Goal: Check status: Check status

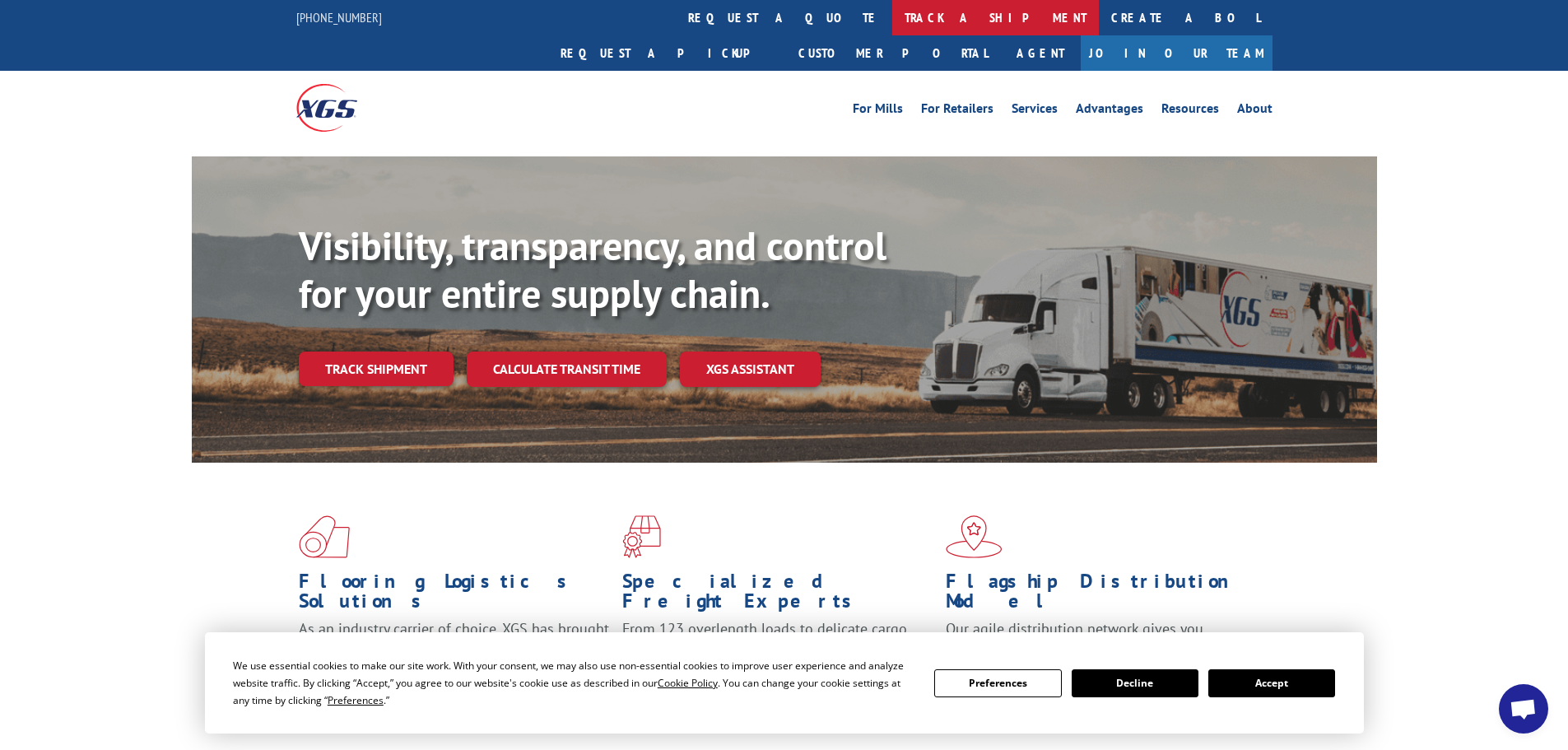
click at [892, 16] on link "track a shipment" at bounding box center [994, 17] width 206 height 35
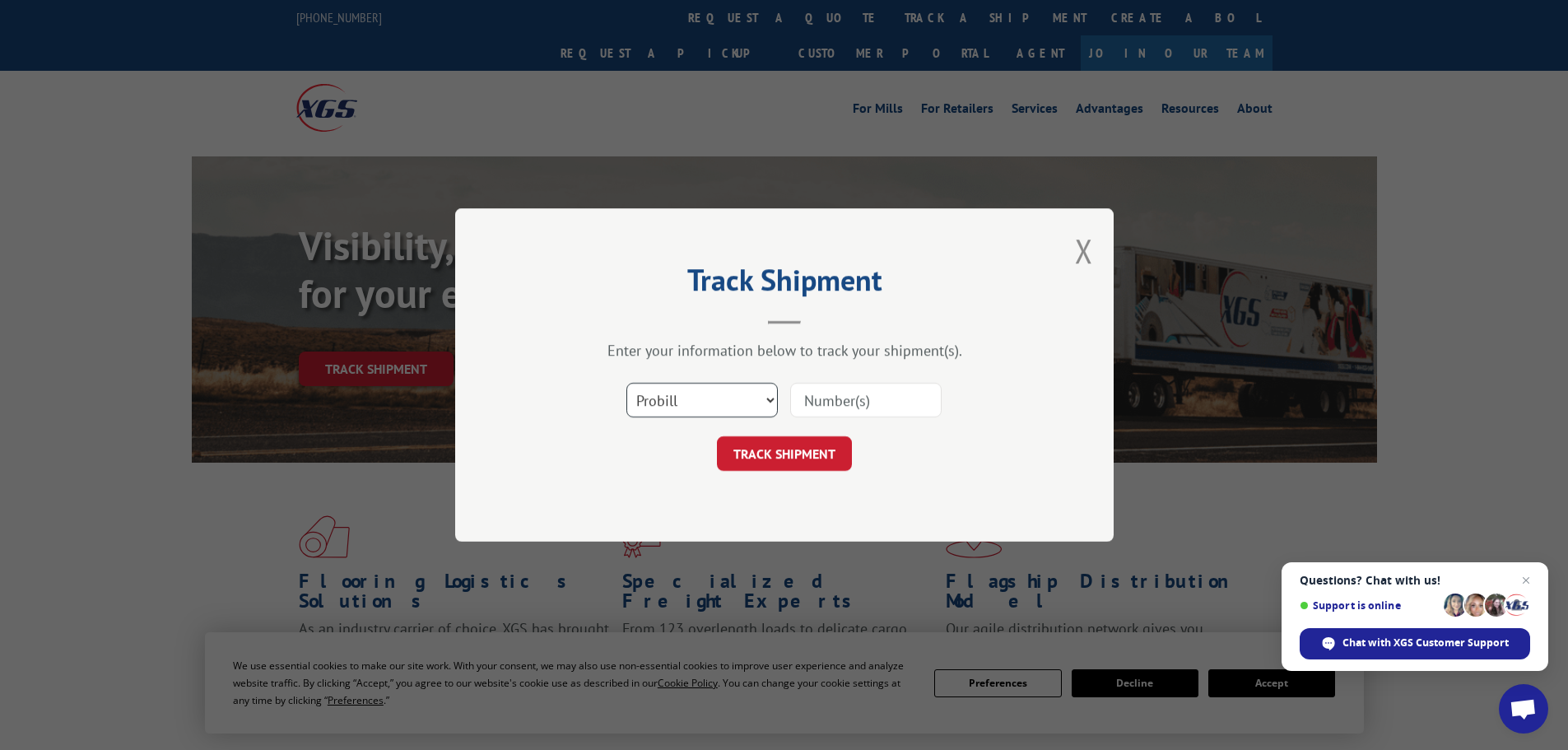
click at [764, 396] on select "Select category... Probill BOL PO" at bounding box center [702, 400] width 152 height 35
select select "bol"
click at [626, 383] on select "Select category... Probill BOL PO" at bounding box center [702, 400] width 152 height 35
click at [826, 393] on input at bounding box center [866, 400] width 152 height 35
type input "17259266"
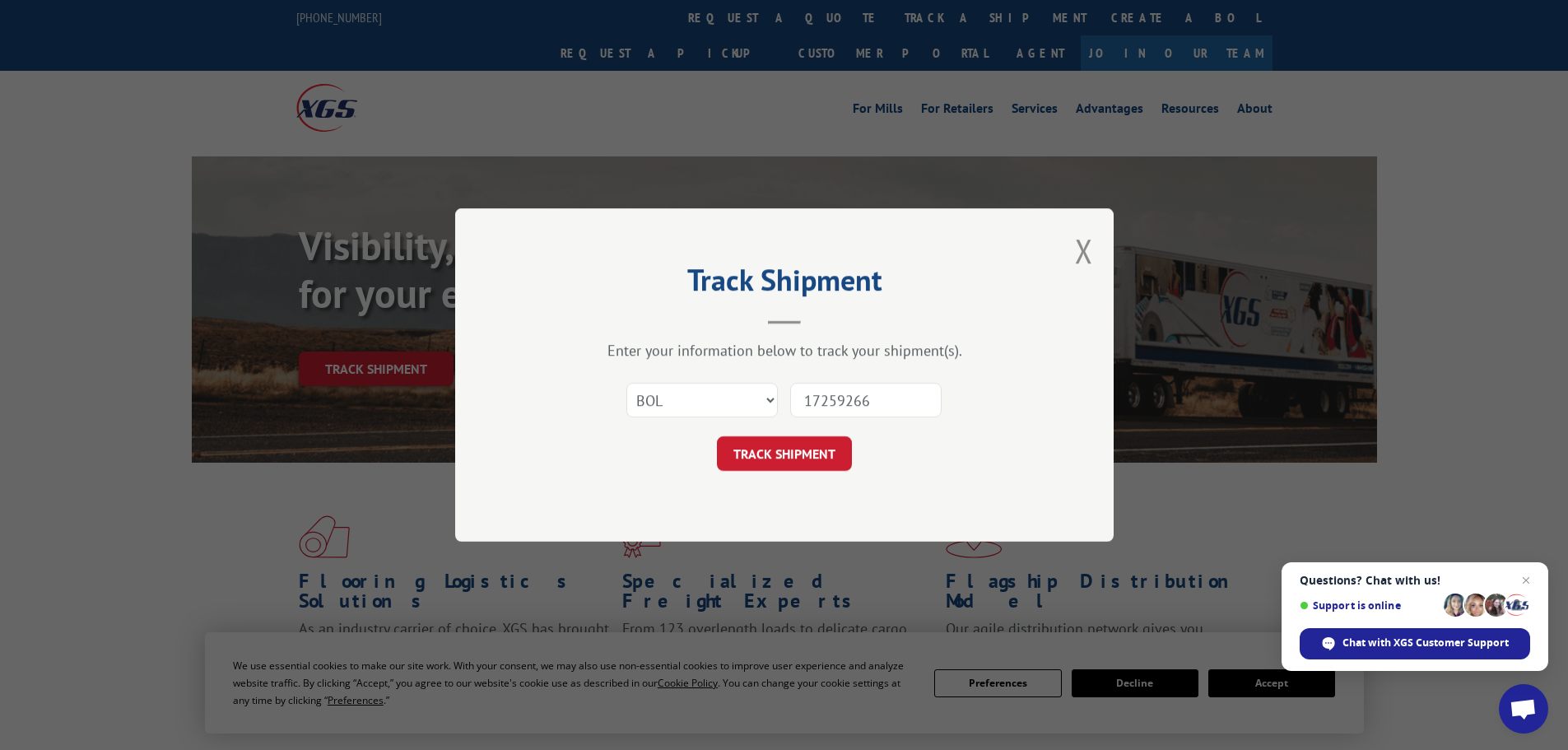
click at [717, 436] on button "TRACK SHIPMENT" at bounding box center [784, 453] width 135 height 35
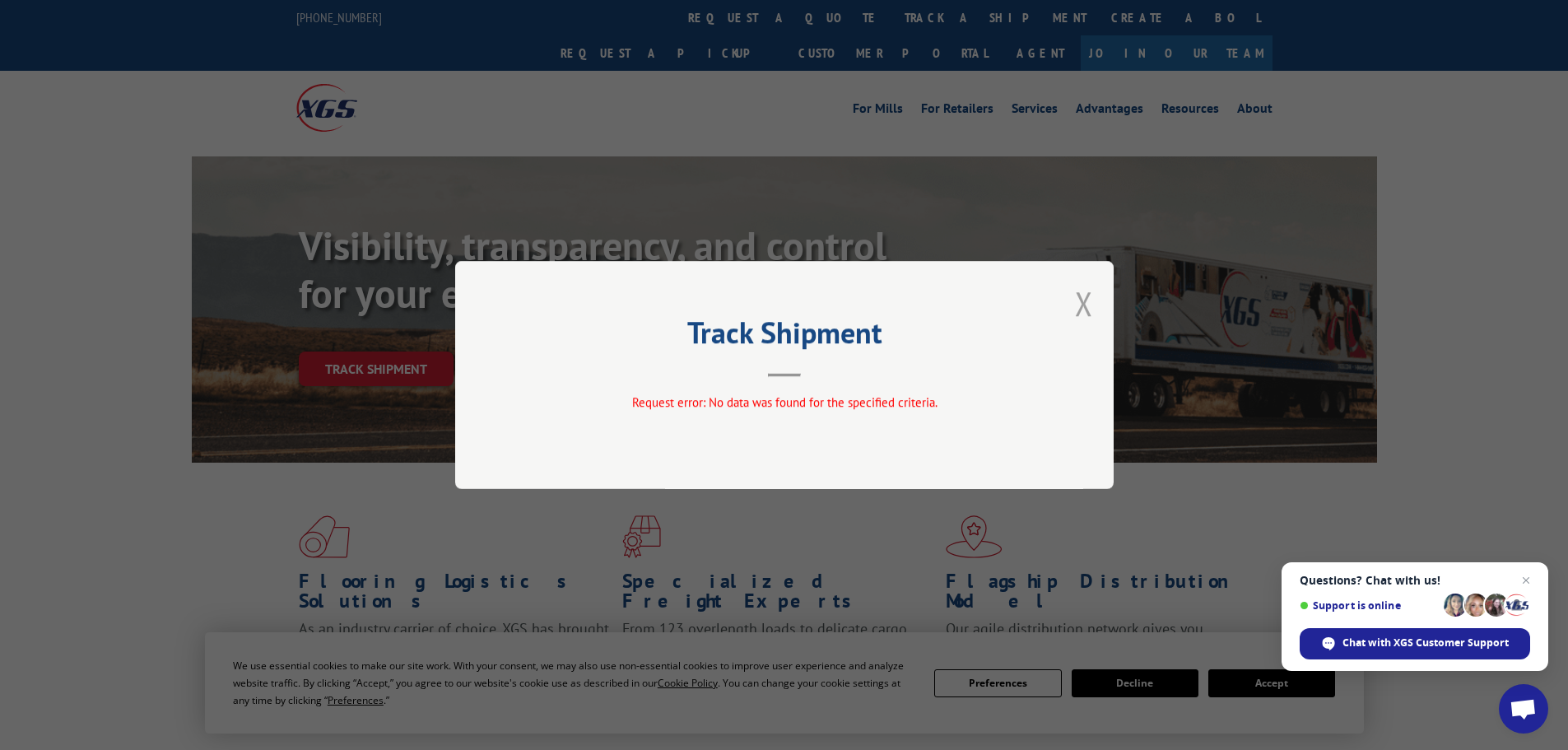
click at [1079, 316] on button "Close modal" at bounding box center [1083, 303] width 18 height 44
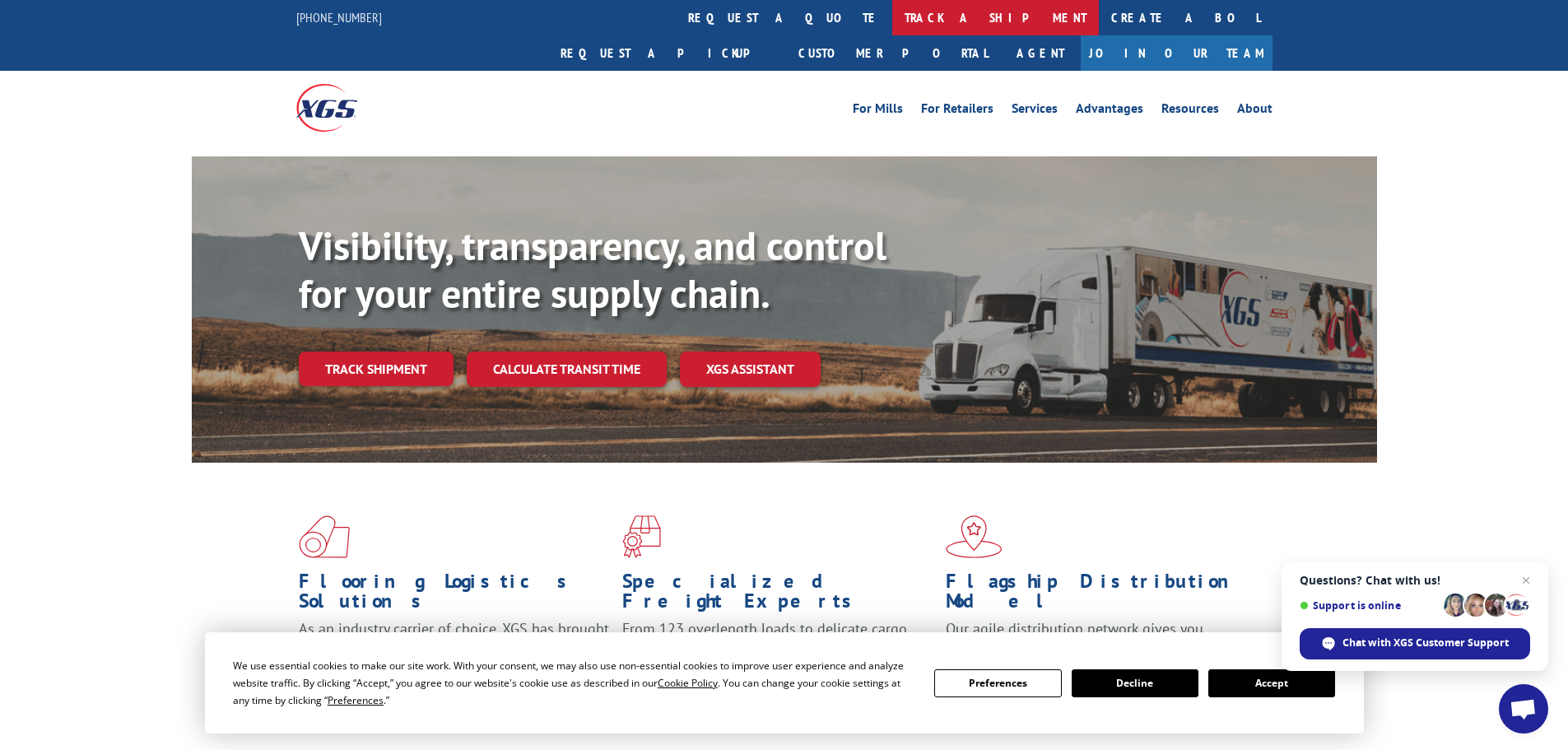
click at [892, 16] on link "track a shipment" at bounding box center [994, 17] width 206 height 35
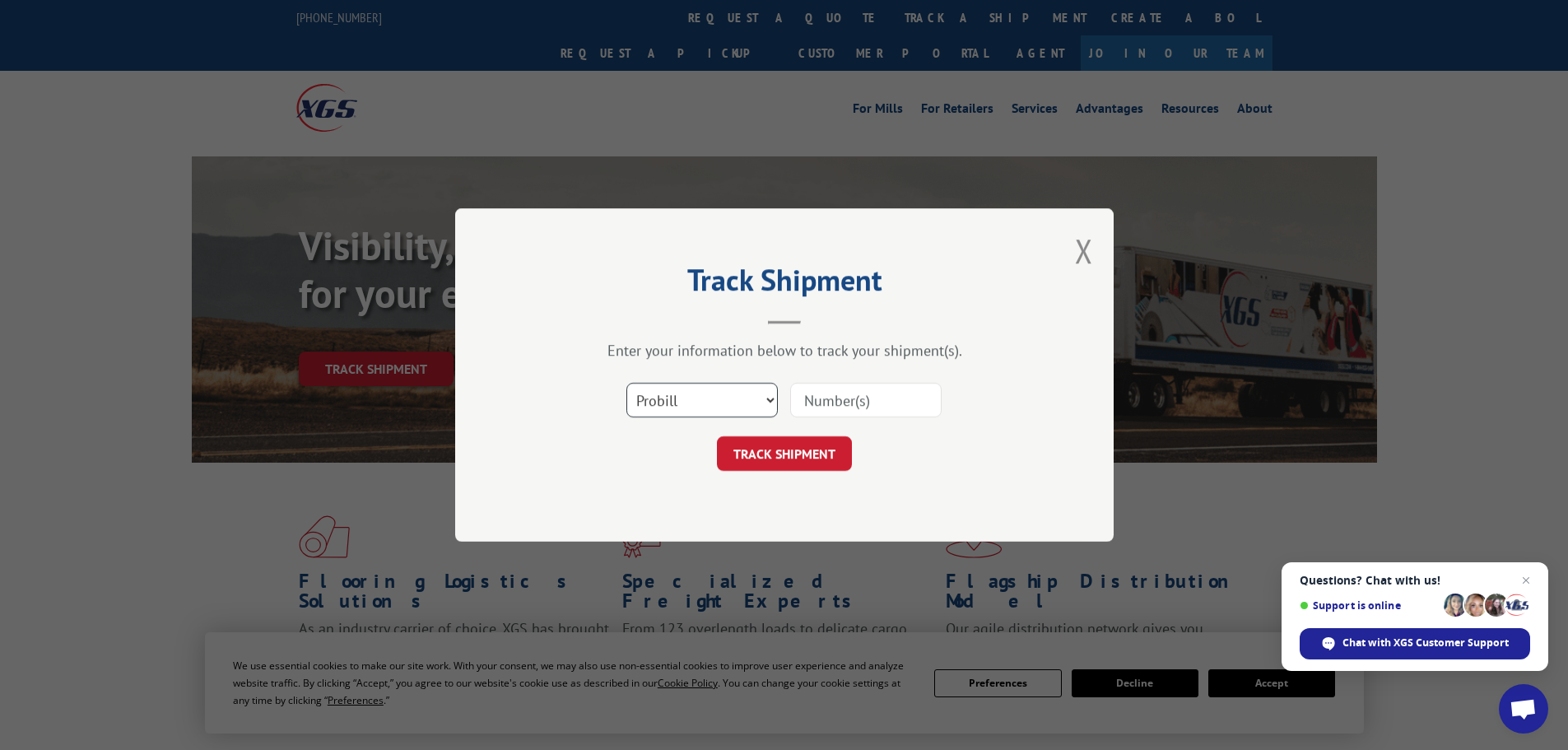
click at [768, 403] on select "Select category... Probill BOL PO" at bounding box center [702, 400] width 152 height 35
select select "bol"
click at [626, 383] on select "Select category... Probill BOL PO" at bounding box center [702, 400] width 152 height 35
click at [832, 401] on input at bounding box center [866, 400] width 152 height 35
type input "17259266"
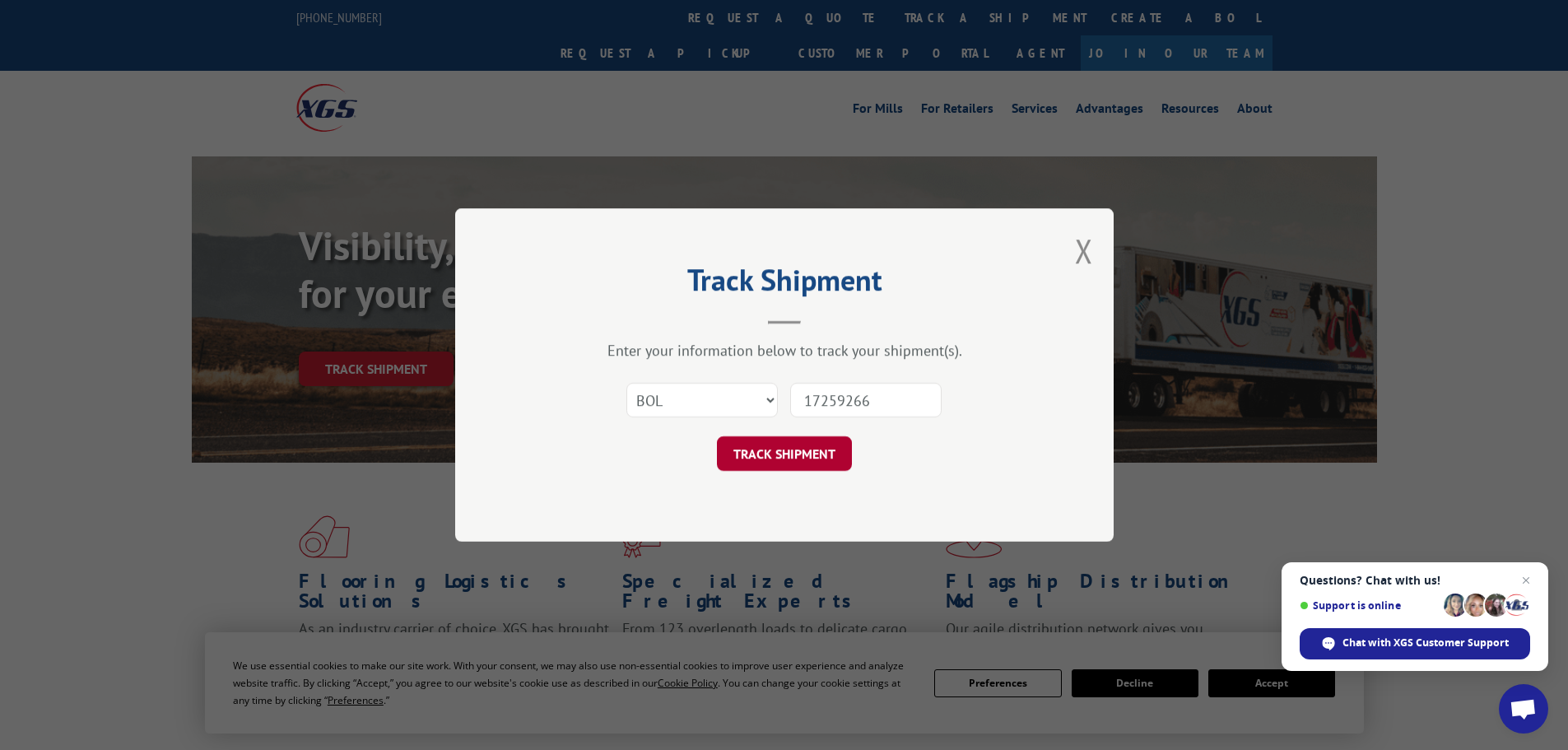
click at [746, 452] on button "TRACK SHIPMENT" at bounding box center [784, 453] width 135 height 35
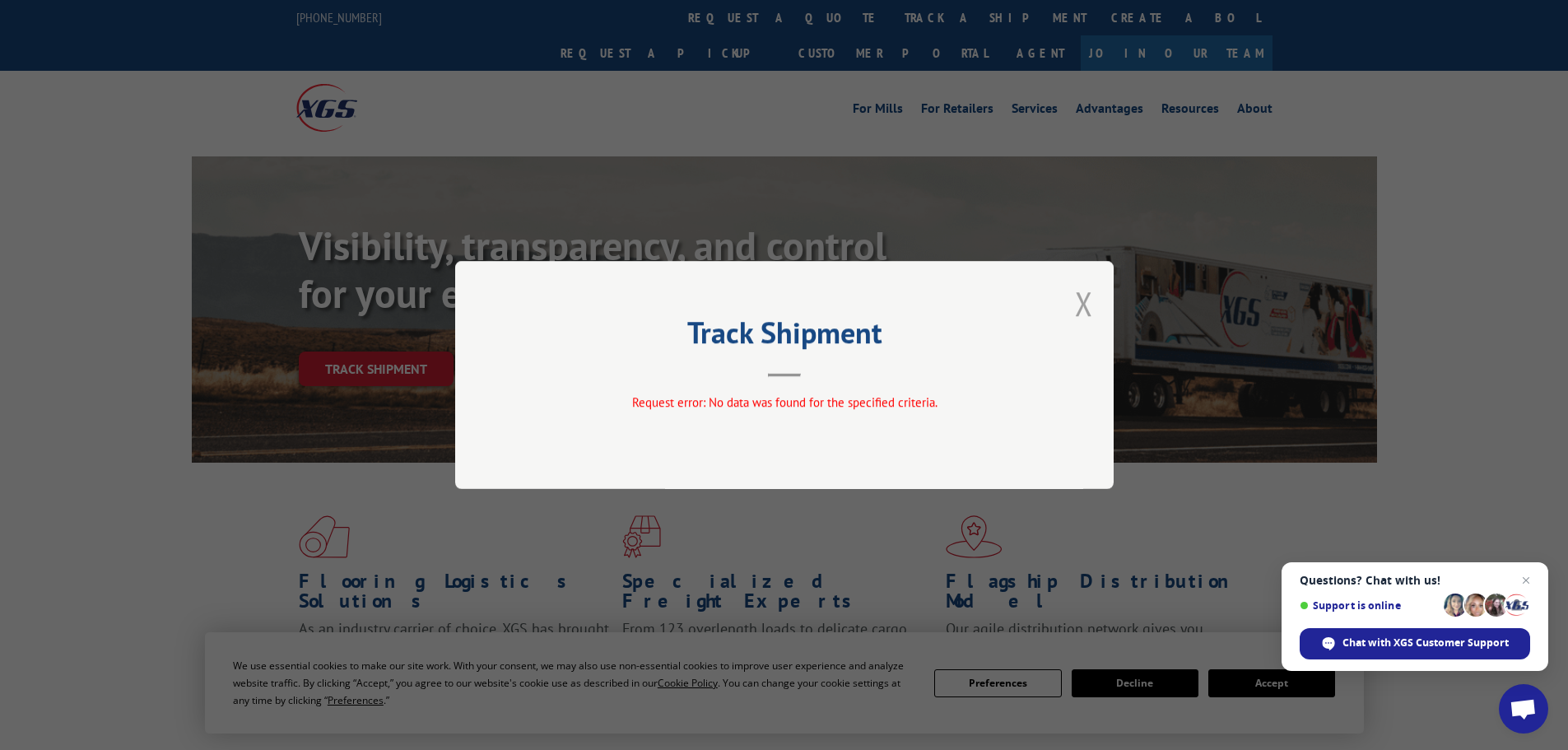
click at [1084, 304] on button "Close modal" at bounding box center [1083, 303] width 18 height 44
